Goal: Complete application form: Complete application form

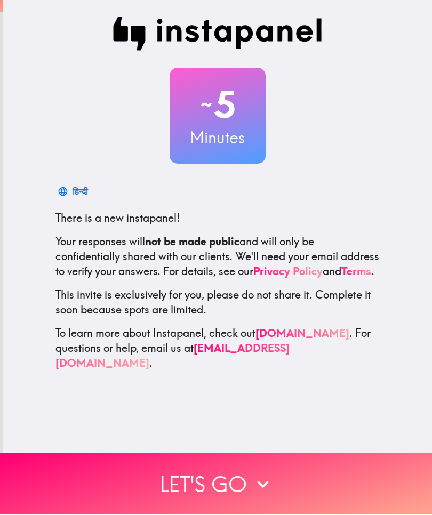
click at [262, 483] on icon "button" at bounding box center [262, 484] width 23 height 23
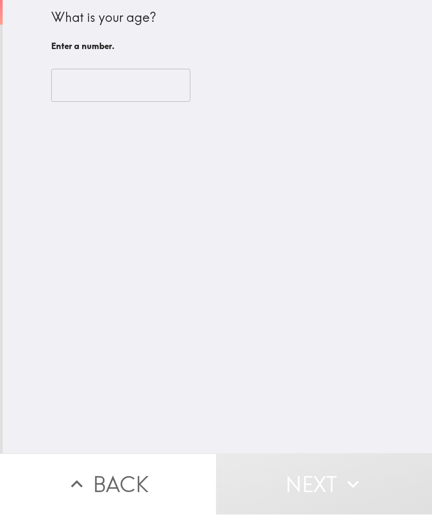
click at [120, 81] on input "number" at bounding box center [120, 85] width 139 height 33
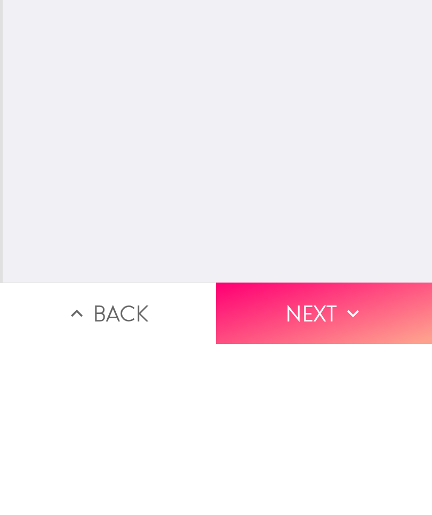
type input "54"
click at [331, 454] on button "Next" at bounding box center [324, 484] width 216 height 61
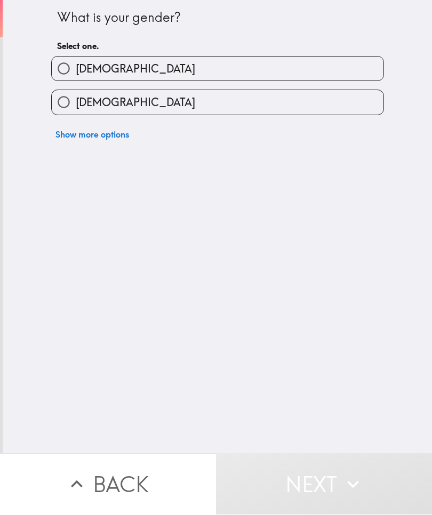
click at [229, 102] on label "[DEMOGRAPHIC_DATA]" at bounding box center [218, 103] width 332 height 24
click at [76, 102] on input "[DEMOGRAPHIC_DATA]" at bounding box center [64, 103] width 24 height 24
radio input "true"
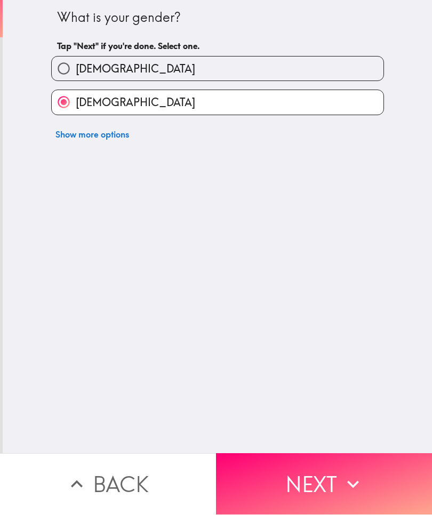
click at [335, 481] on button "Next" at bounding box center [324, 484] width 216 height 61
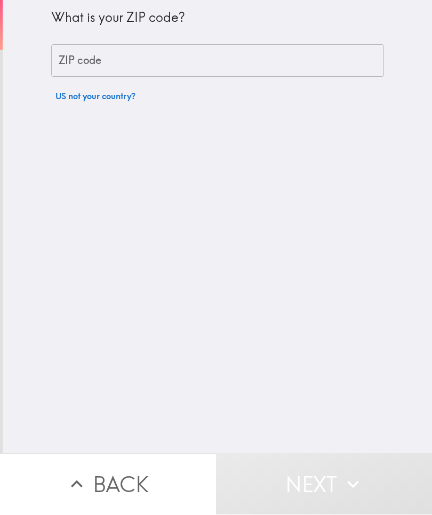
click at [202, 55] on input "ZIP code" at bounding box center [217, 61] width 333 height 33
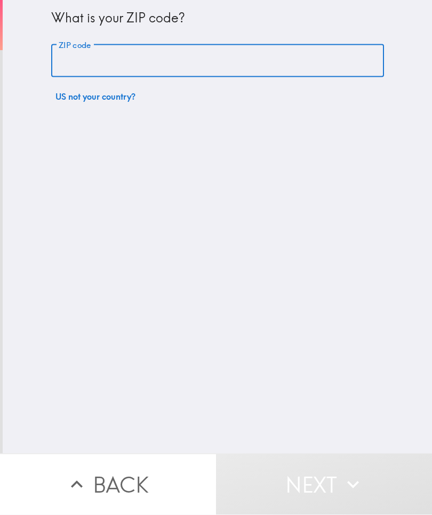
type input "75146"
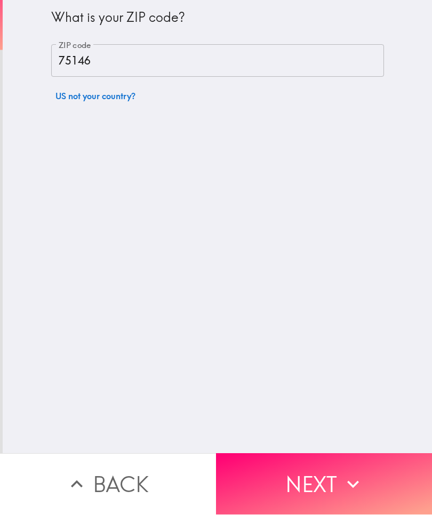
click at [339, 482] on button "Next" at bounding box center [324, 484] width 216 height 61
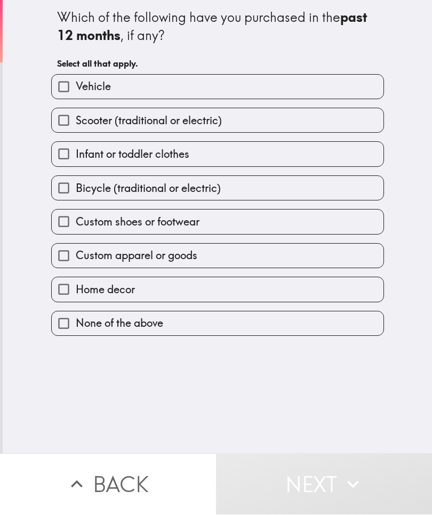
click at [232, 160] on label "Infant or toddler clothes" at bounding box center [218, 154] width 332 height 24
click at [76, 160] on input "Infant or toddler clothes" at bounding box center [64, 154] width 24 height 24
checkbox input "true"
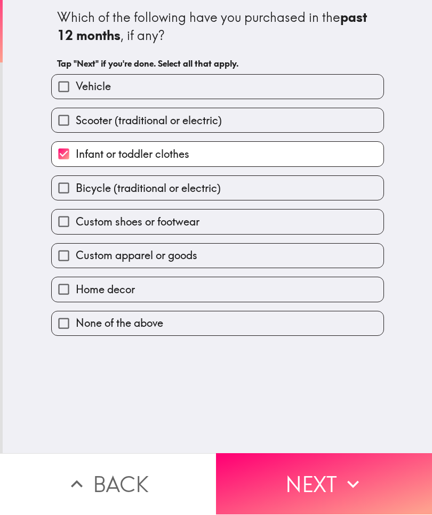
click at [281, 288] on label "Home decor" at bounding box center [218, 290] width 332 height 24
click at [76, 288] on input "Home decor" at bounding box center [64, 290] width 24 height 24
checkbox input "true"
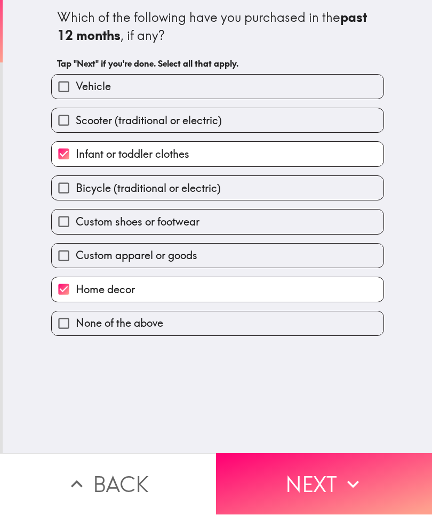
click at [328, 482] on button "Next" at bounding box center [324, 484] width 216 height 61
